Goal: Task Accomplishment & Management: Complete application form

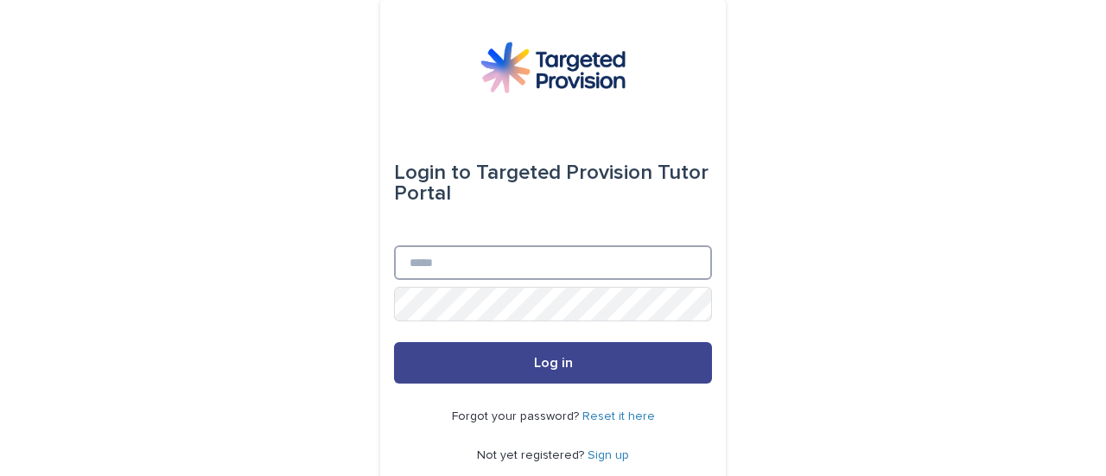
type input "**********"
click at [553, 363] on span "Log in" at bounding box center [553, 363] width 39 height 14
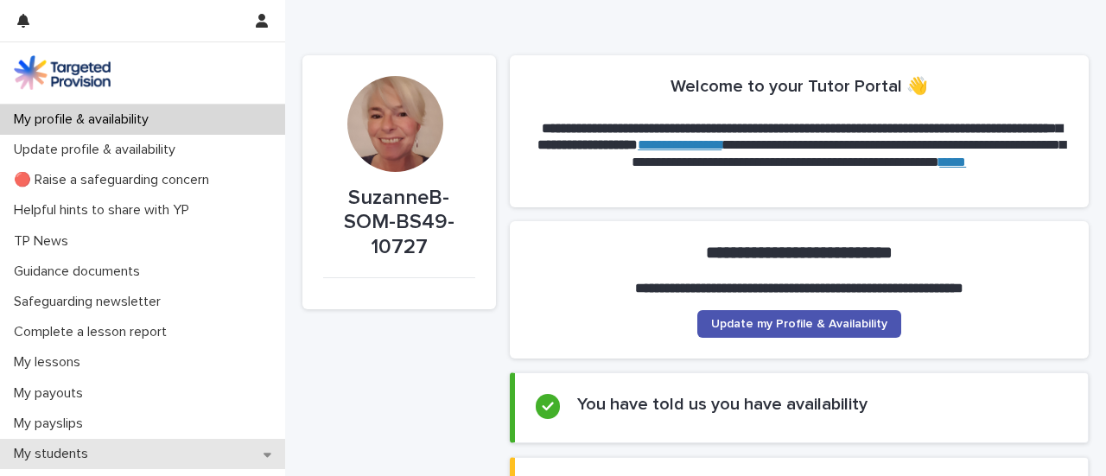
click at [116, 459] on div "My students" at bounding box center [142, 454] width 285 height 30
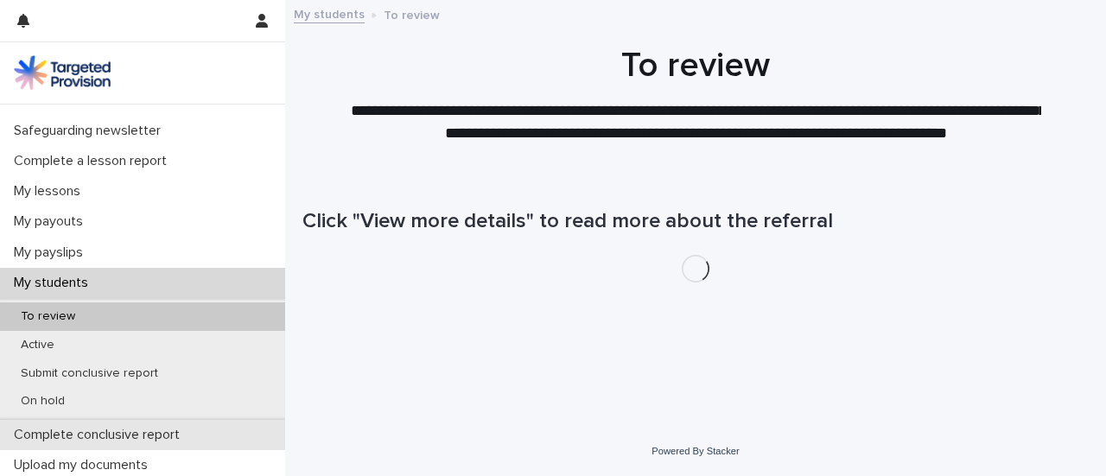
scroll to position [177, 0]
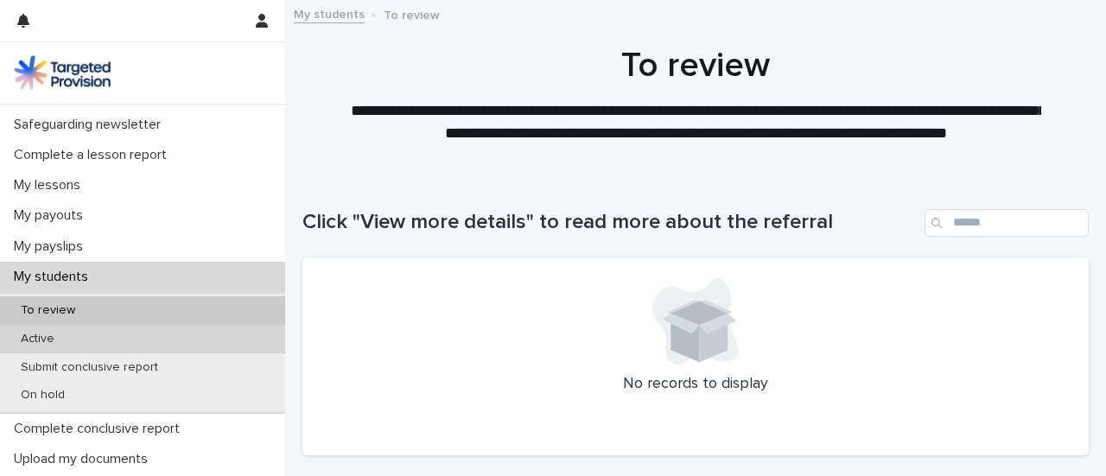
click at [41, 340] on p "Active" at bounding box center [37, 339] width 61 height 15
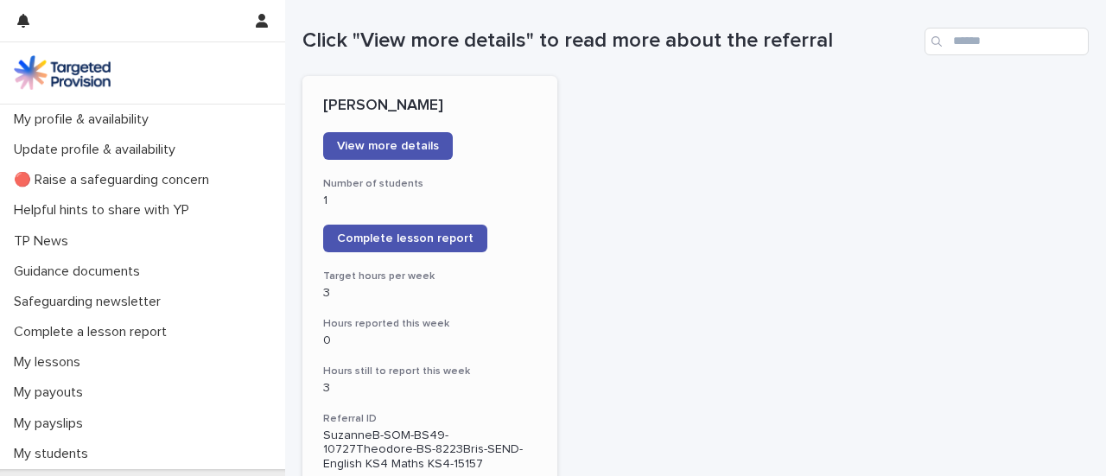
scroll to position [200, 0]
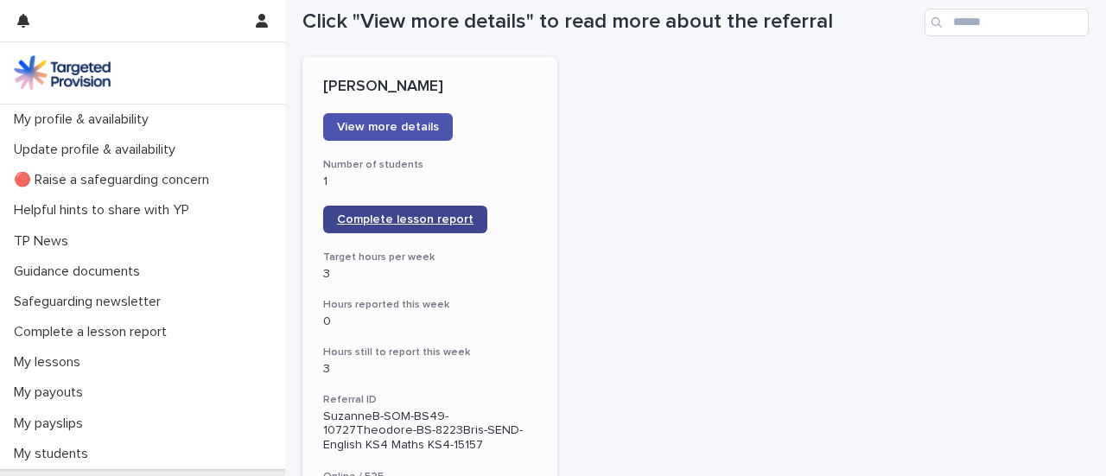
click at [416, 219] on span "Complete lesson report" at bounding box center [405, 219] width 137 height 12
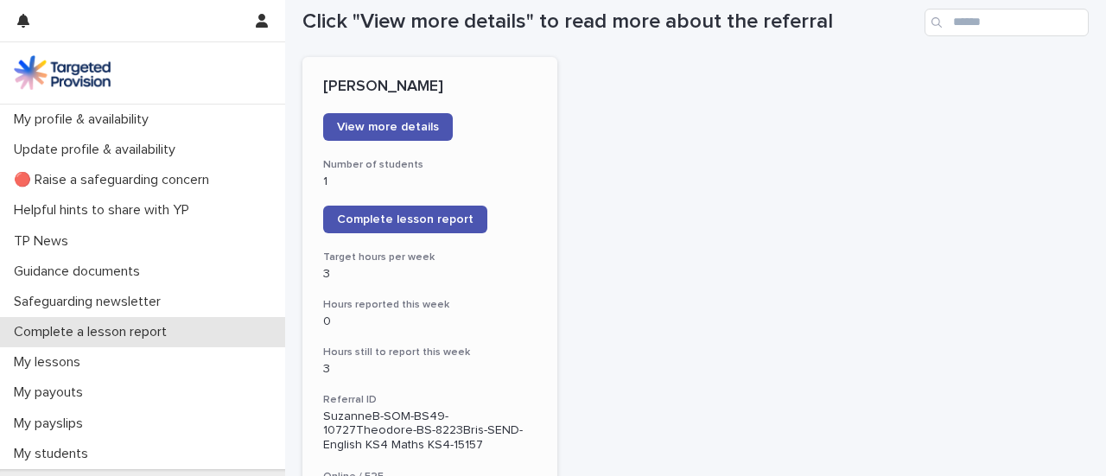
click at [105, 329] on p "Complete a lesson report" at bounding box center [94, 332] width 174 height 16
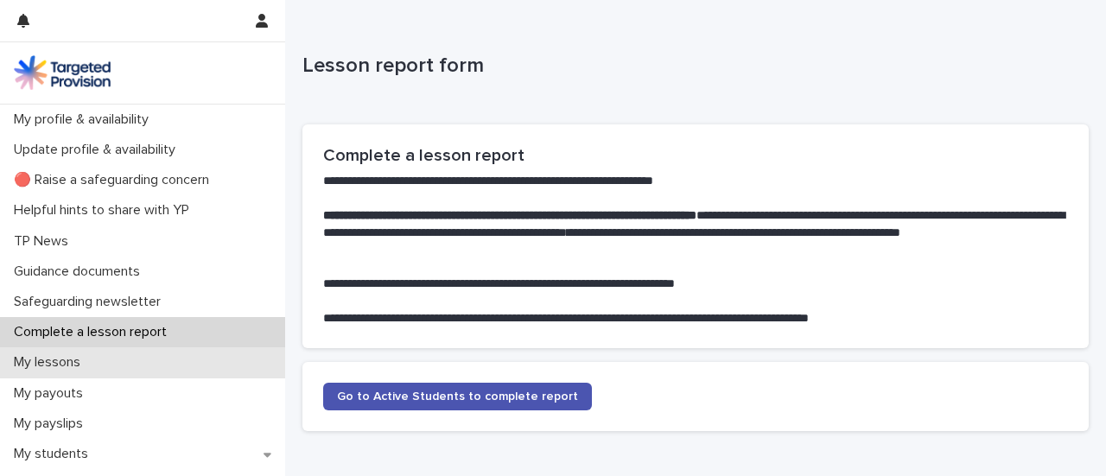
click at [76, 360] on p "My lessons" at bounding box center [50, 362] width 87 height 16
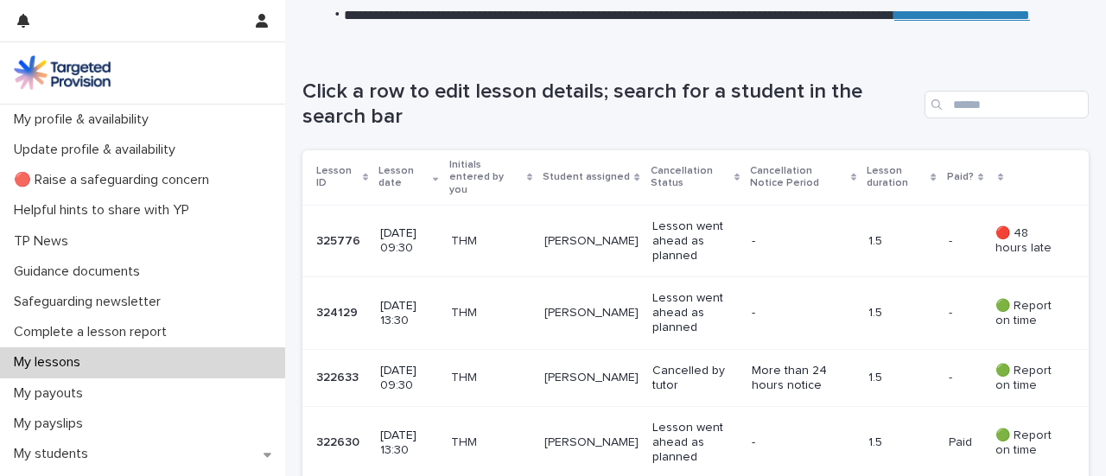
scroll to position [276, 0]
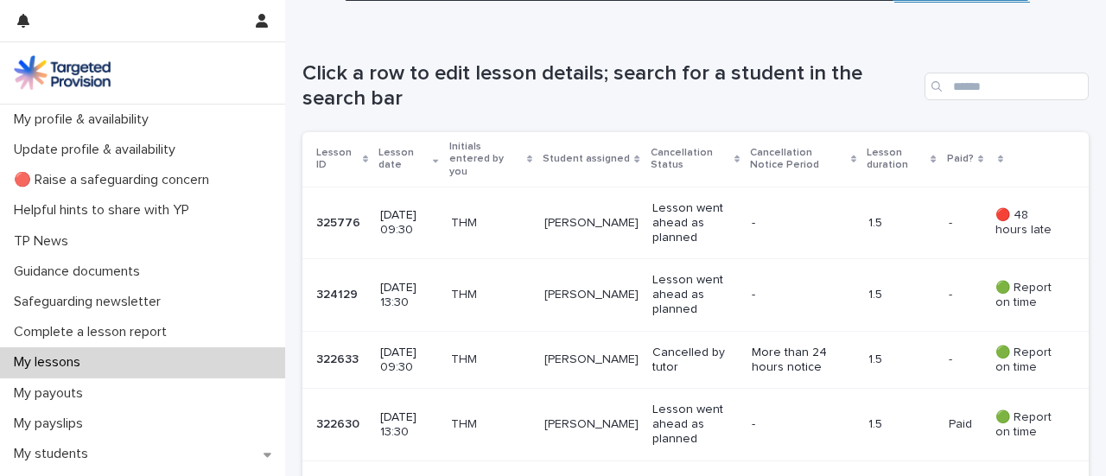
click at [673, 284] on p "Lesson went ahead as planned" at bounding box center [695, 294] width 86 height 43
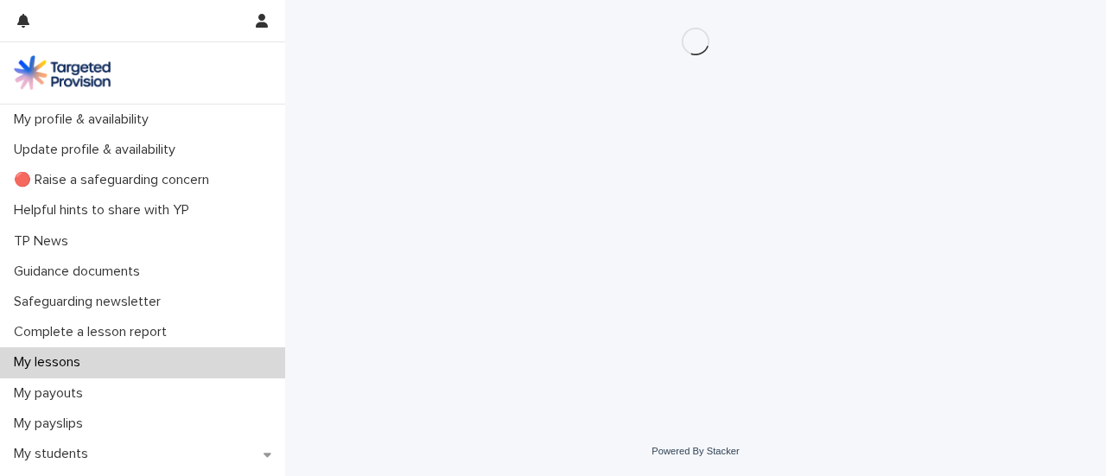
click at [673, 284] on div "Loading... Saving… Loading... Saving…" at bounding box center [696, 192] width 804 height 384
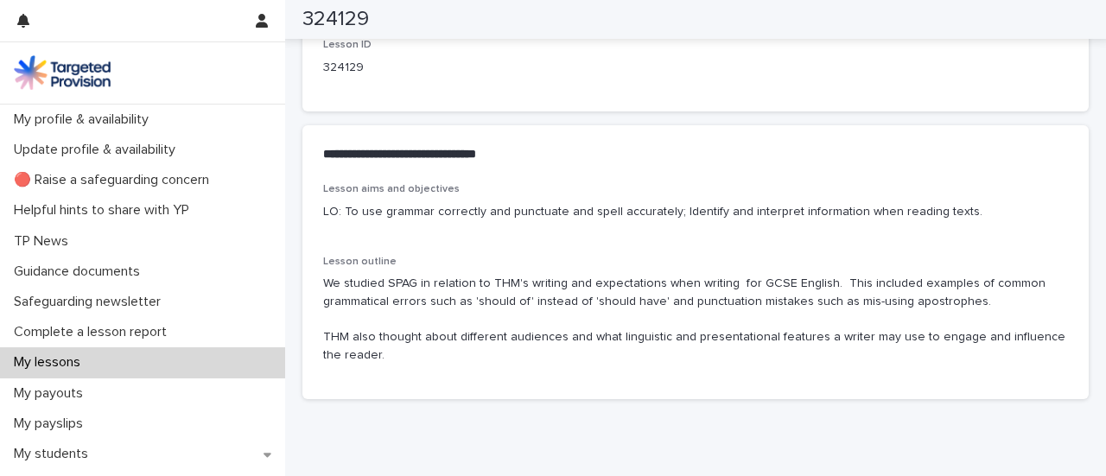
scroll to position [917, 0]
click at [546, 239] on div "Lesson aims and objectives LO: To use grammar correctly and punctuate and spell…" at bounding box center [695, 279] width 745 height 195
